Goal: Information Seeking & Learning: Check status

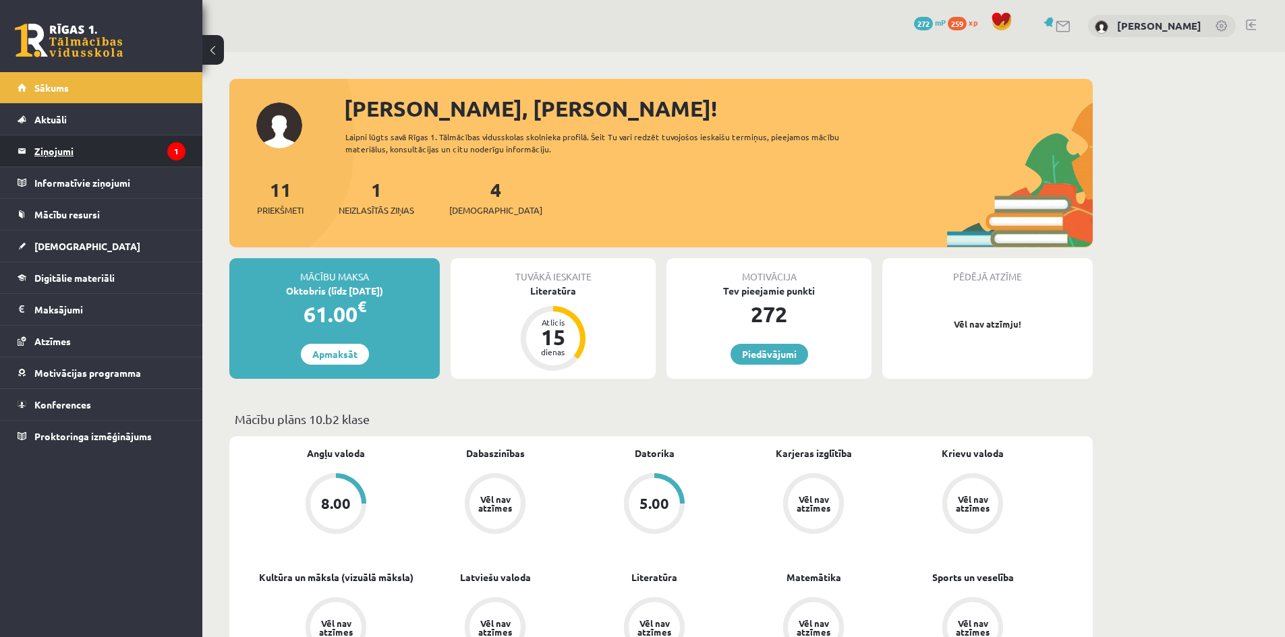
click at [99, 149] on legend "Ziņojumi 1" at bounding box center [109, 151] width 151 height 31
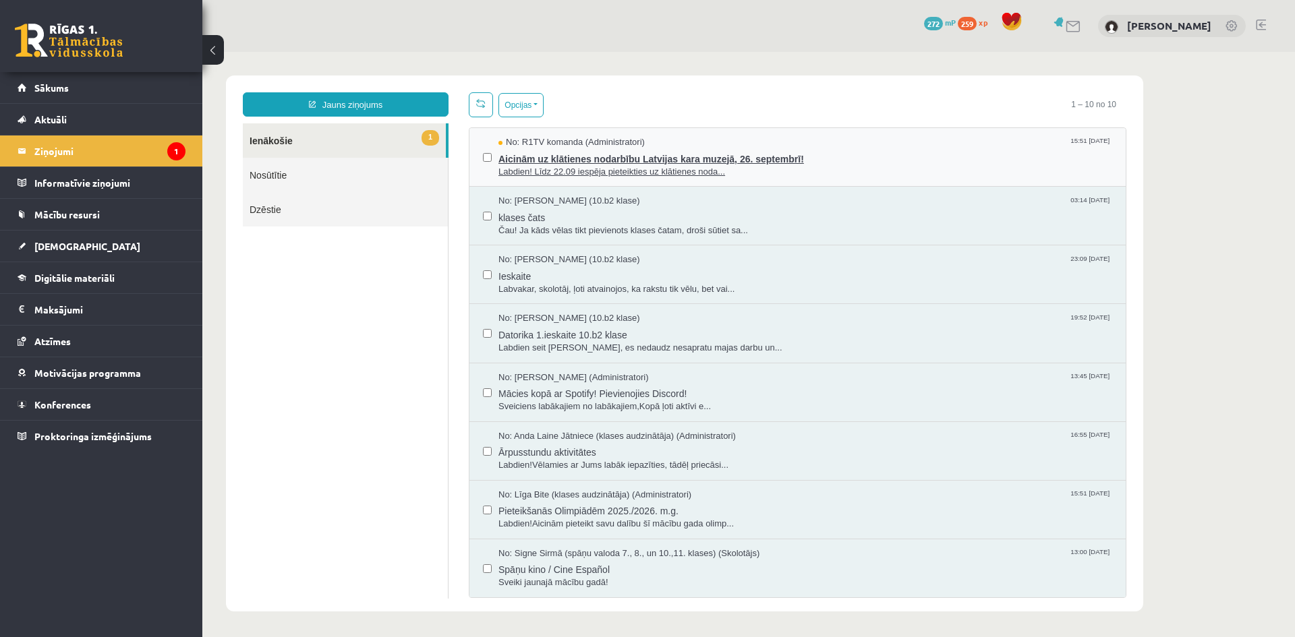
click at [871, 171] on span "Labdien! Līdz 22.09 iespēja pieteikties uz klātienes noda..." at bounding box center [805, 172] width 614 height 13
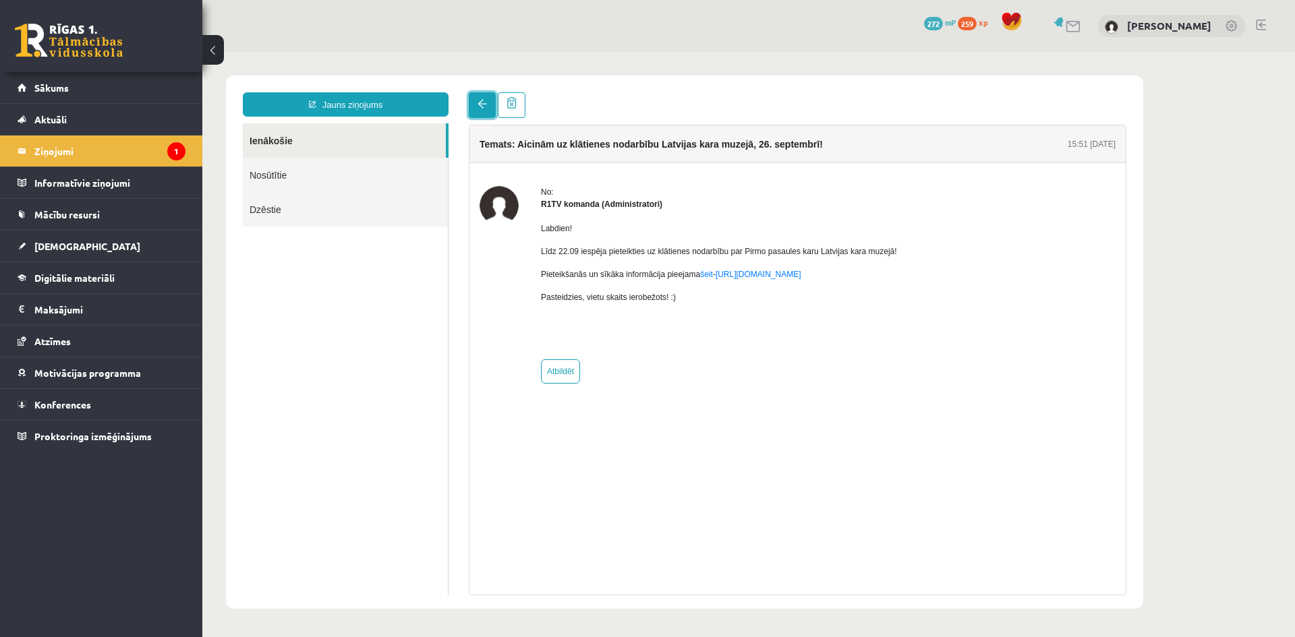
click at [475, 108] on link at bounding box center [482, 105] width 27 height 26
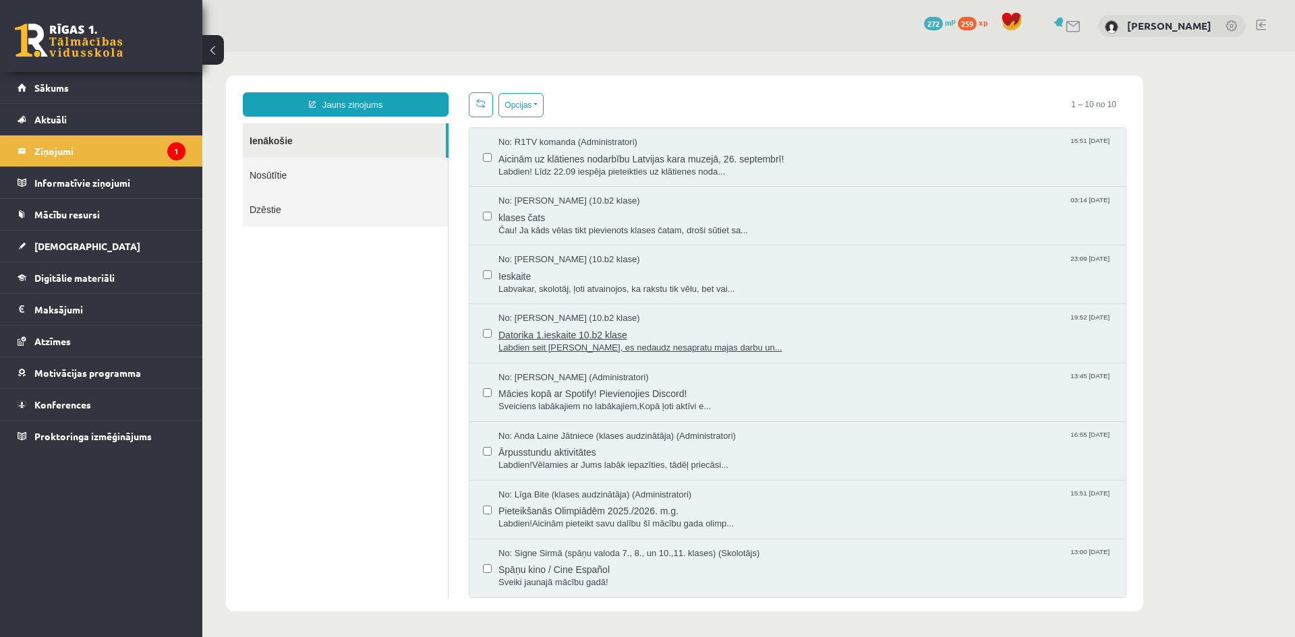
click at [871, 325] on span "Datorika 1.ieskaite 10.b2 klase" at bounding box center [805, 333] width 614 height 17
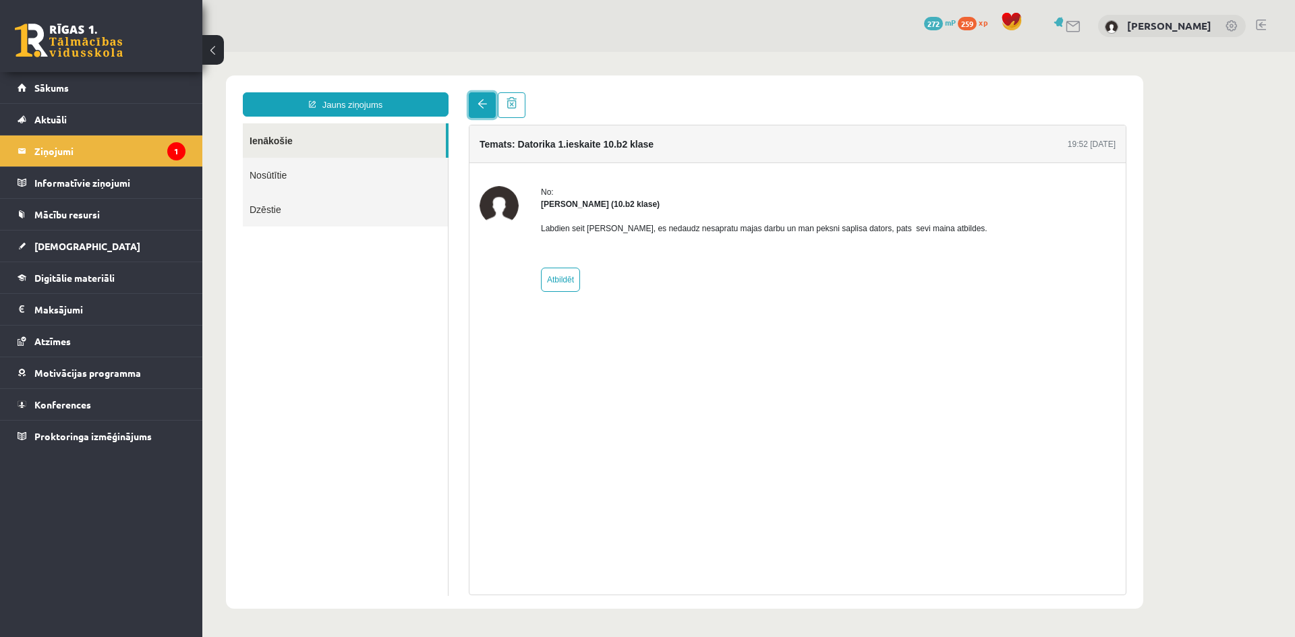
click at [475, 105] on link at bounding box center [482, 105] width 27 height 26
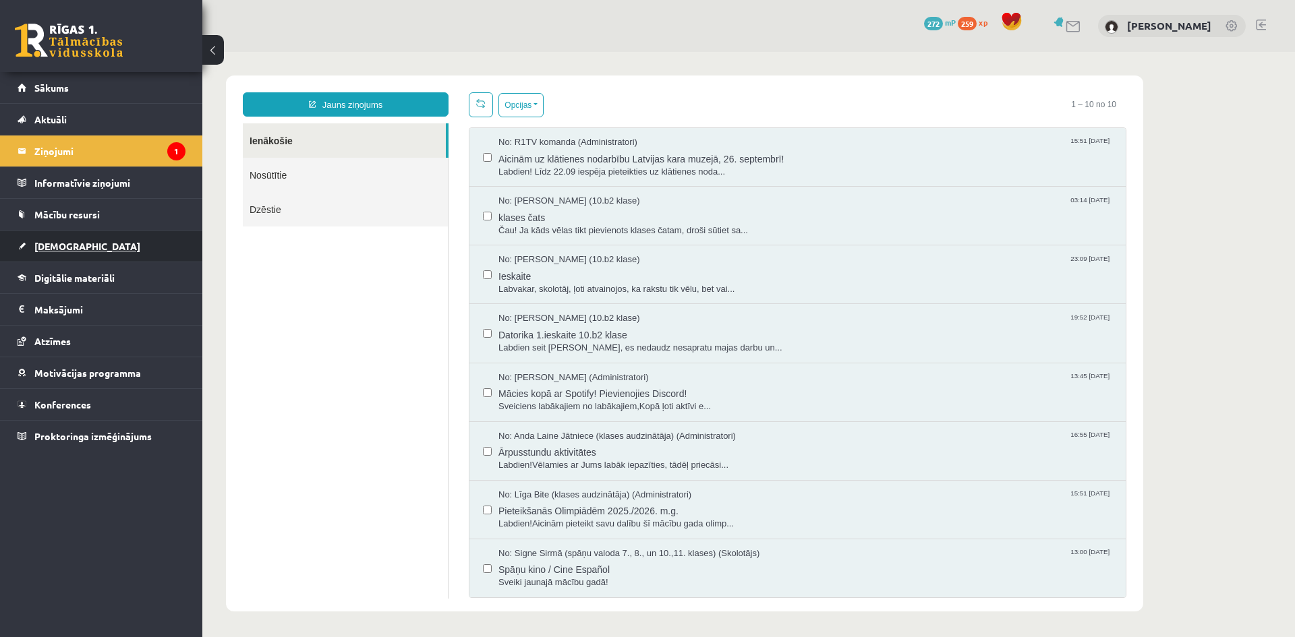
click at [93, 247] on link "[DEMOGRAPHIC_DATA]" at bounding box center [102, 246] width 168 height 31
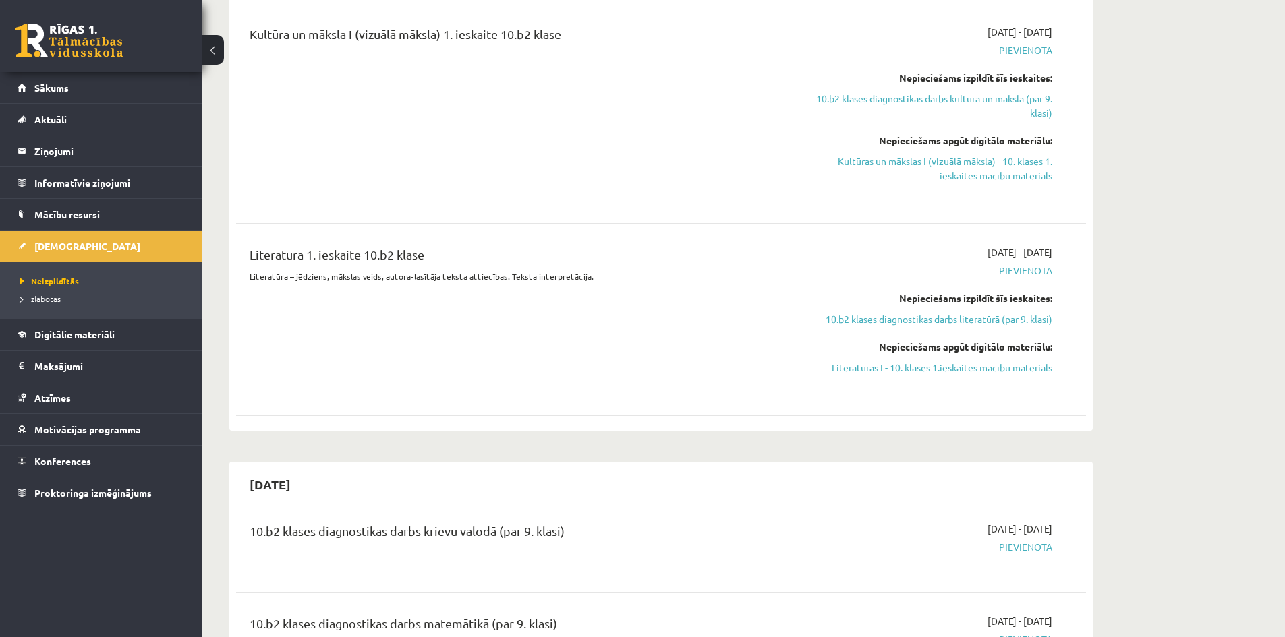
scroll to position [539, 0]
